Goal: Task Accomplishment & Management: Use online tool/utility

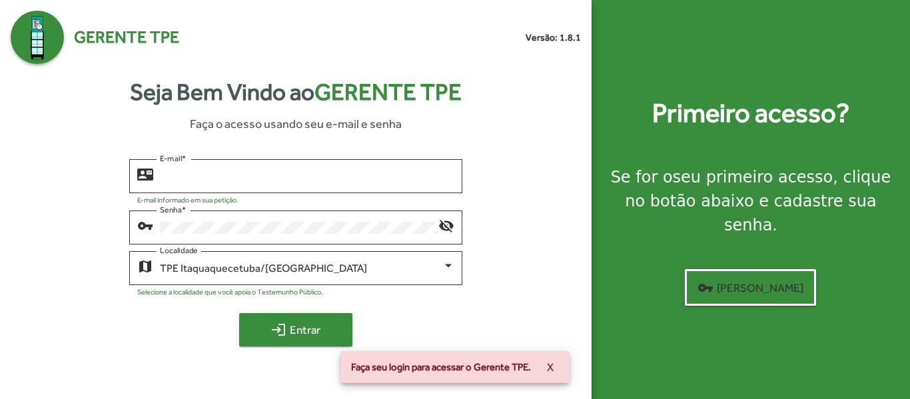
type input "**********"
click at [316, 330] on span "login Entrar" at bounding box center [295, 330] width 89 height 24
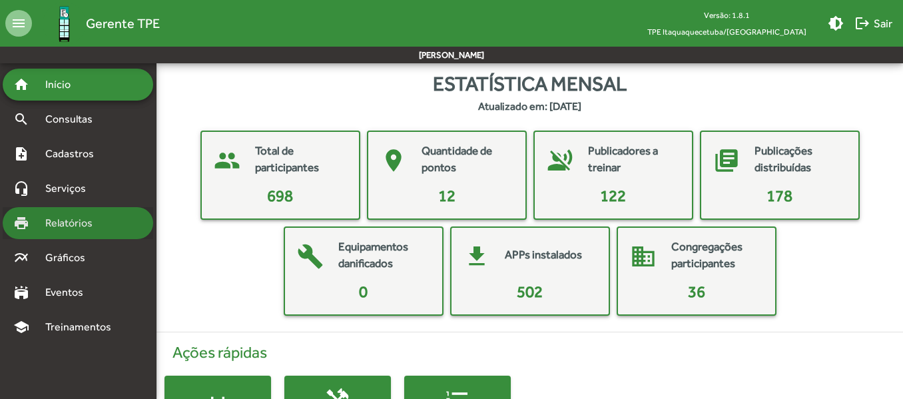
click at [77, 219] on span "Relatórios" at bounding box center [73, 223] width 73 height 16
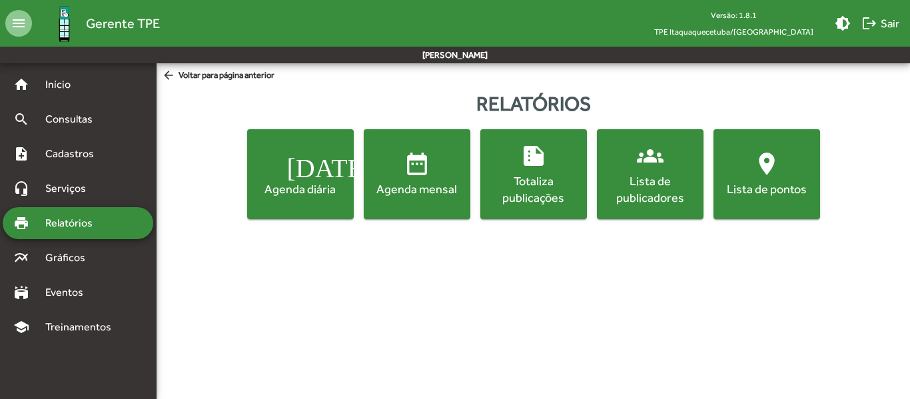
click at [528, 173] on div "Totaliza publicações" at bounding box center [533, 189] width 101 height 33
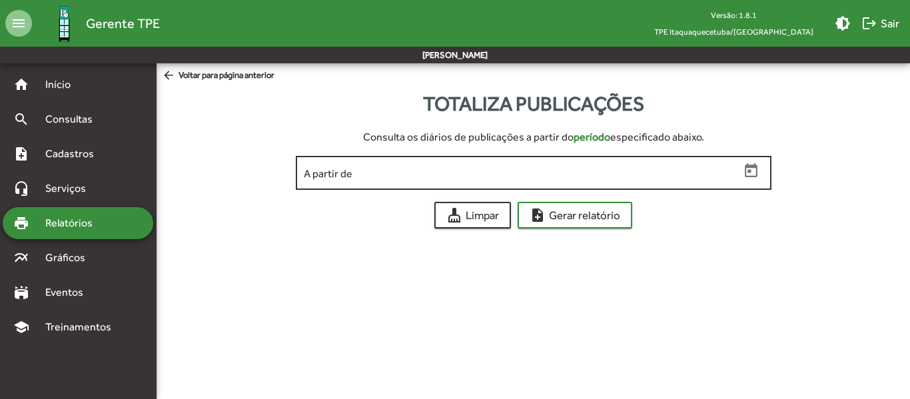
click at [752, 169] on icon "Open calendar" at bounding box center [751, 171] width 17 height 17
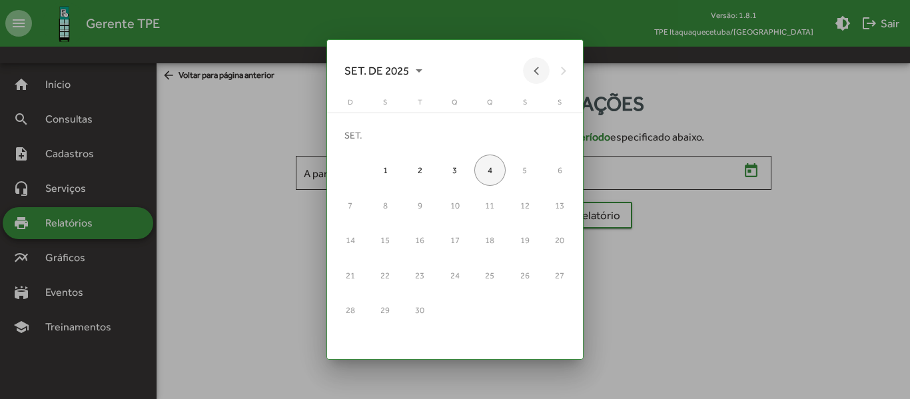
click at [536, 73] on button "Previous month" at bounding box center [536, 70] width 27 height 27
click at [525, 133] on div "1" at bounding box center [524, 135] width 31 height 31
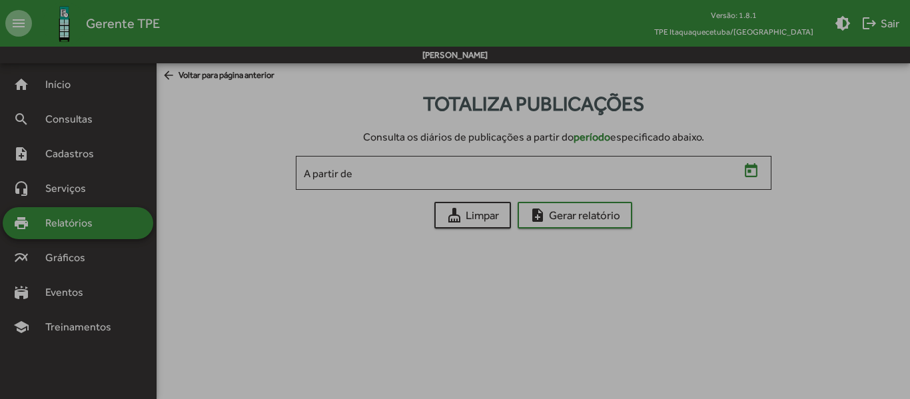
type input "**********"
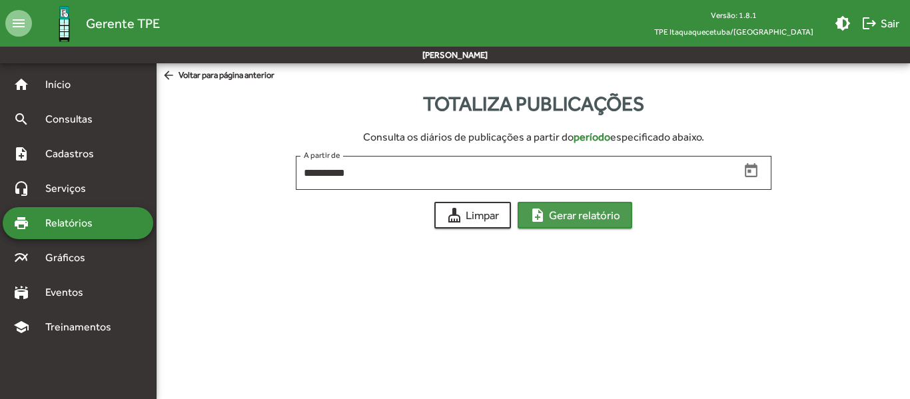
click at [562, 213] on span "note_add Gerar relatório" at bounding box center [575, 215] width 91 height 24
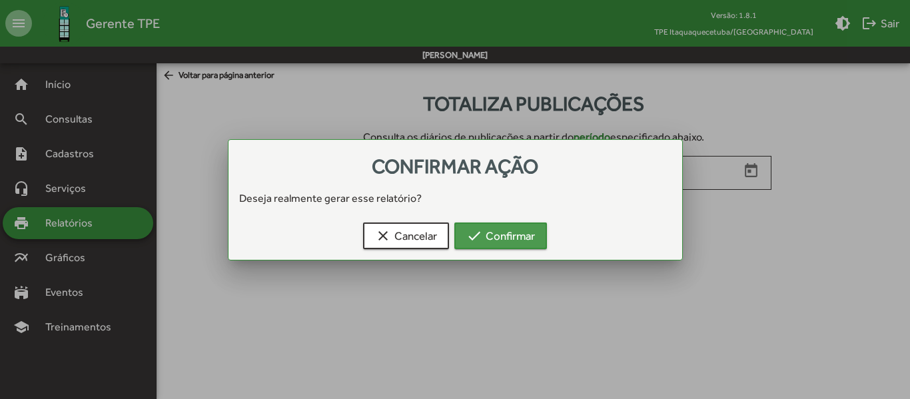
click at [513, 234] on span "check Confirmar" at bounding box center [500, 236] width 69 height 24
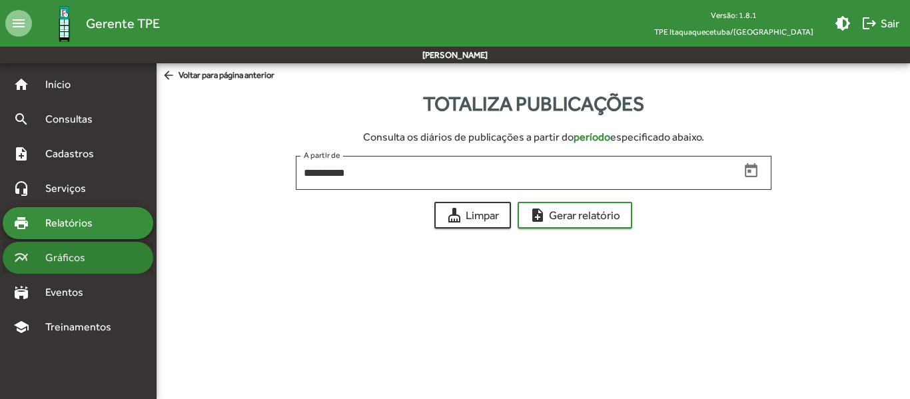
click at [77, 258] on span "Gráficos" at bounding box center [70, 258] width 66 height 16
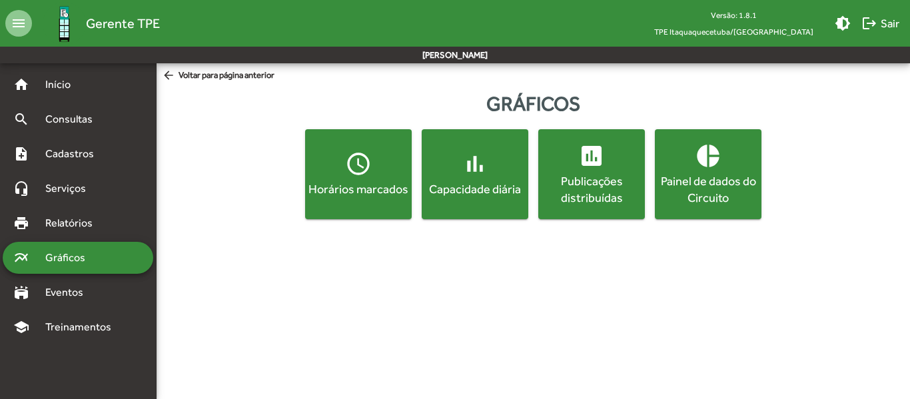
click at [571, 175] on div "Publicações distribuídas" at bounding box center [591, 189] width 101 height 33
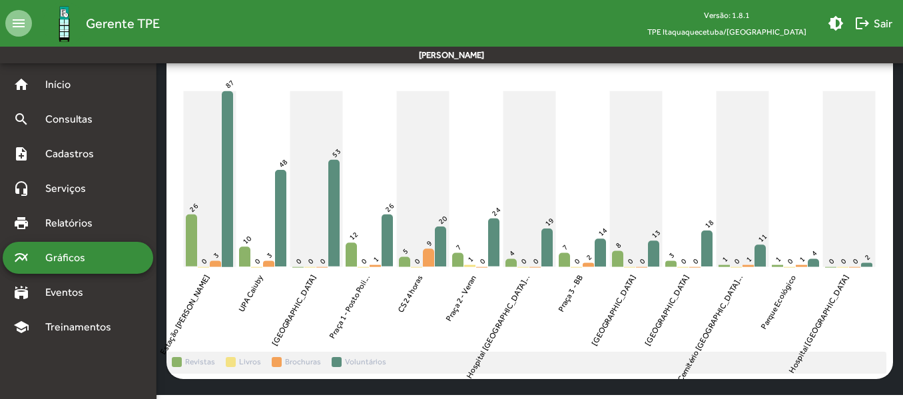
scroll to position [145, 0]
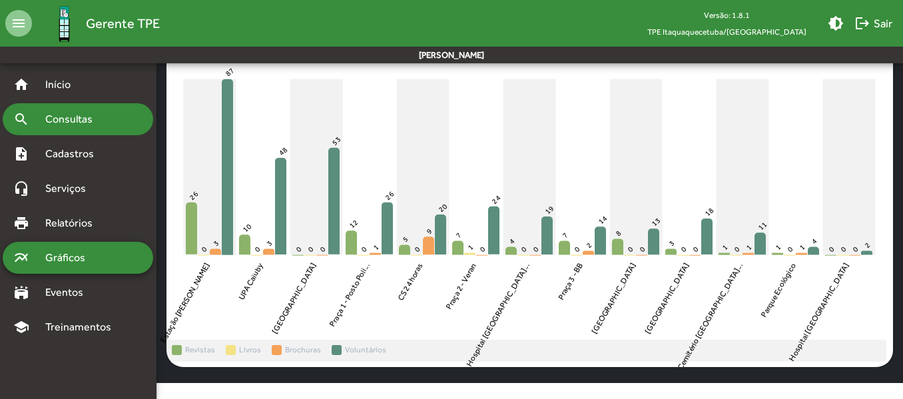
click at [79, 123] on span "Consultas" at bounding box center [73, 119] width 73 height 16
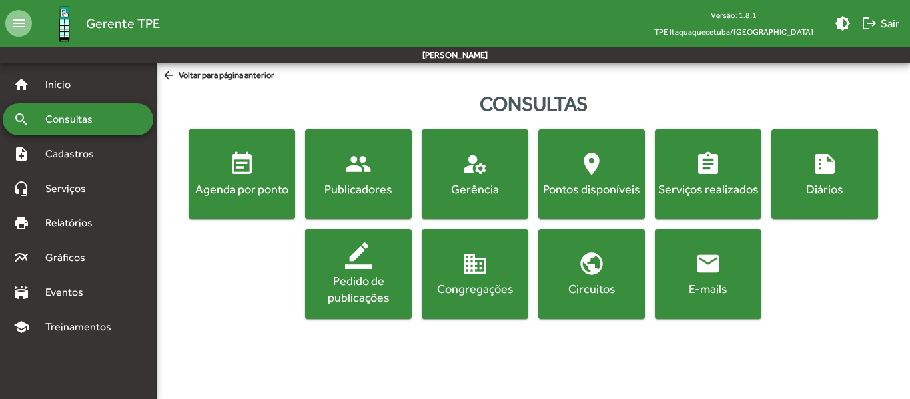
click at [580, 185] on div "Pontos disponíveis" at bounding box center [591, 189] width 101 height 17
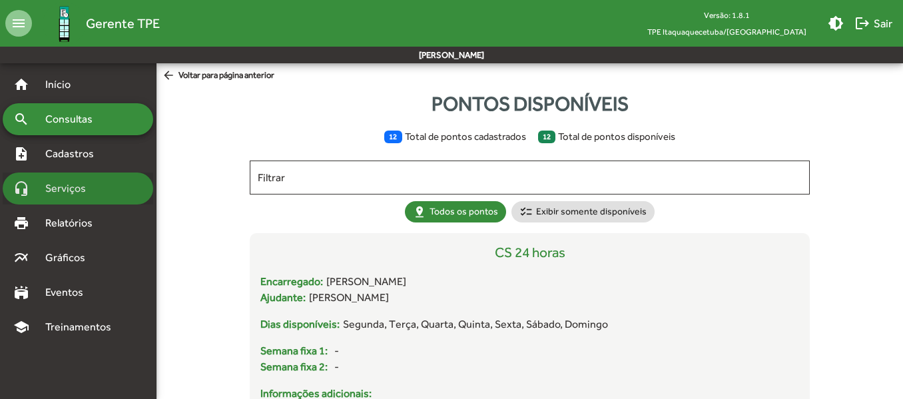
click at [72, 187] on span "Serviços" at bounding box center [70, 189] width 67 height 16
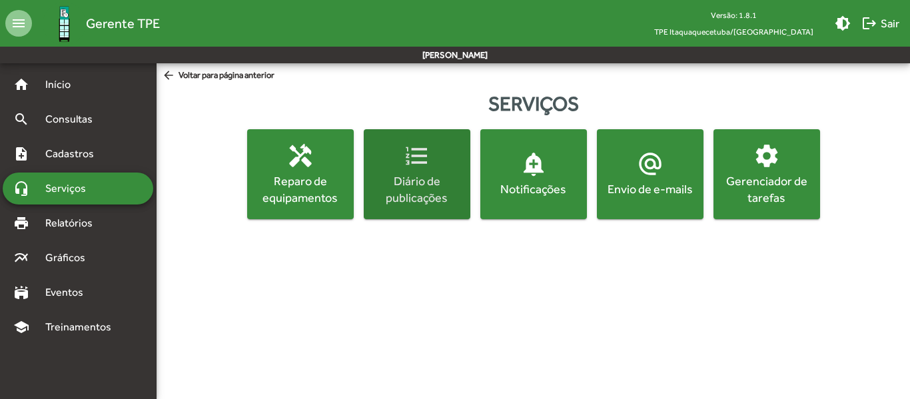
click at [415, 171] on span "format_list_numbered Diário de publicações" at bounding box center [416, 174] width 101 height 63
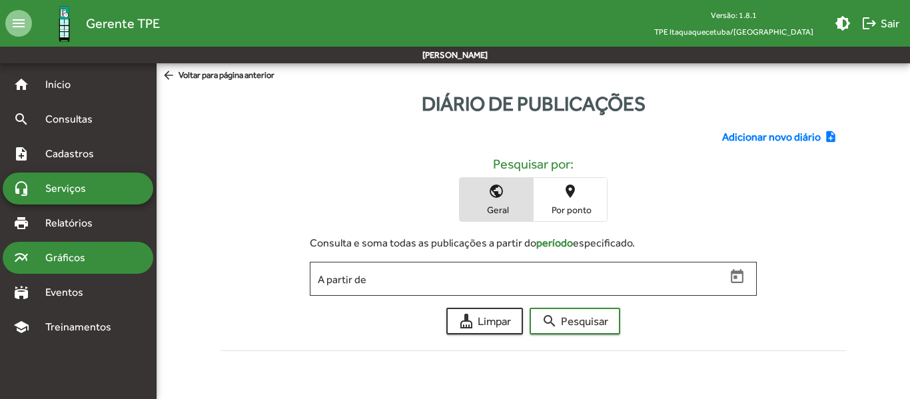
click at [61, 255] on span "Gráficos" at bounding box center [70, 258] width 66 height 16
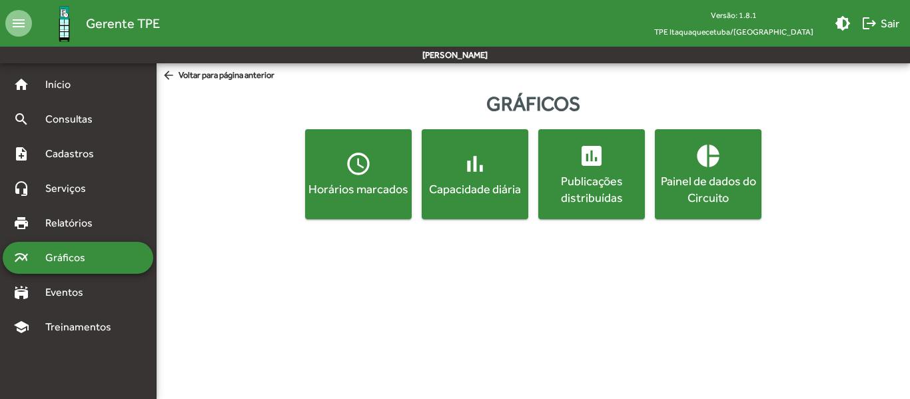
click at [360, 188] on div "Horários marcados" at bounding box center [358, 189] width 101 height 17
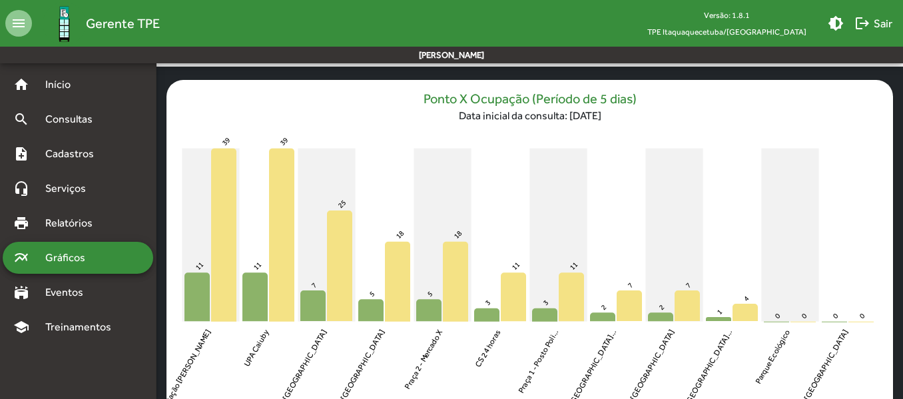
scroll to position [145, 0]
